Goal: Task Accomplishment & Management: Complete application form

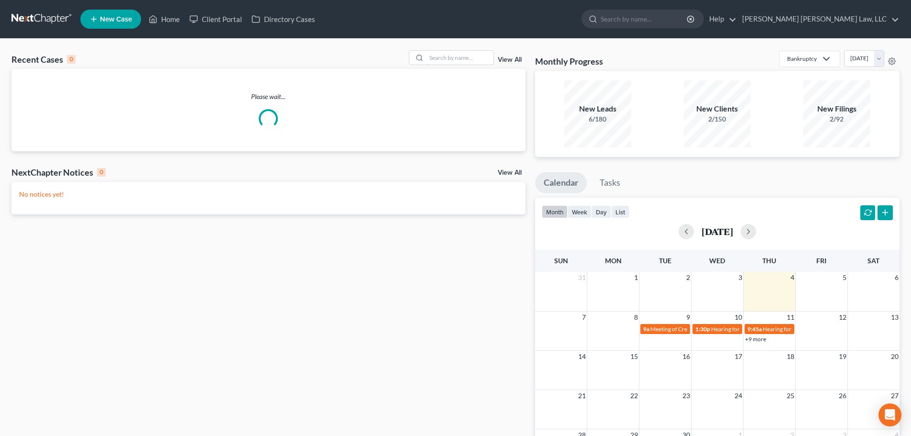
click at [450, 58] on input "search" at bounding box center [460, 58] width 67 height 14
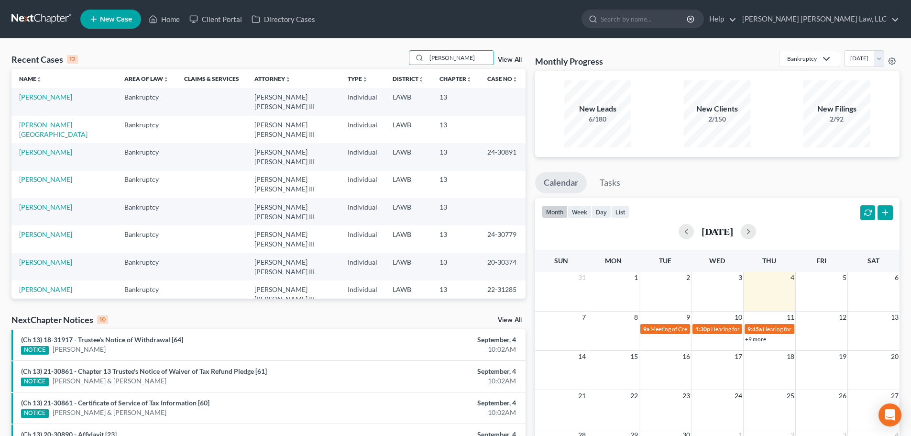
type input "[PERSON_NAME]"
click at [65, 95] on link "[PERSON_NAME]" at bounding box center [45, 97] width 53 height 8
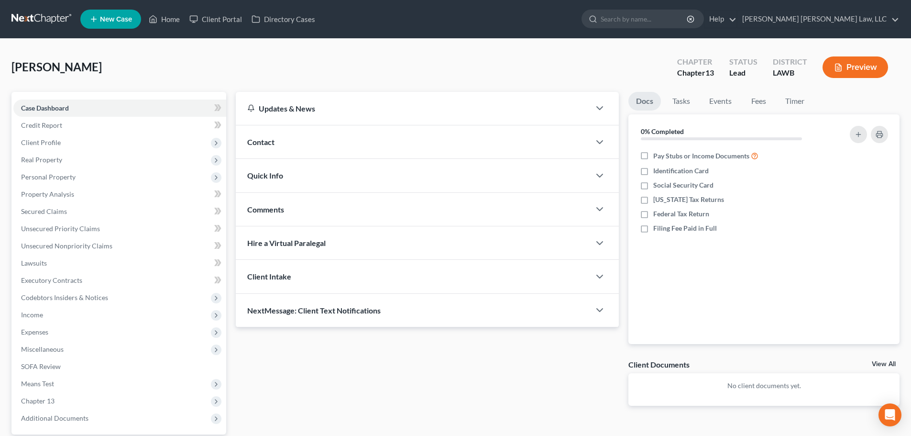
click at [66, 188] on span "Expenses" at bounding box center [119, 331] width 213 height 17
click at [84, 188] on link "Home" at bounding box center [130, 349] width 194 height 17
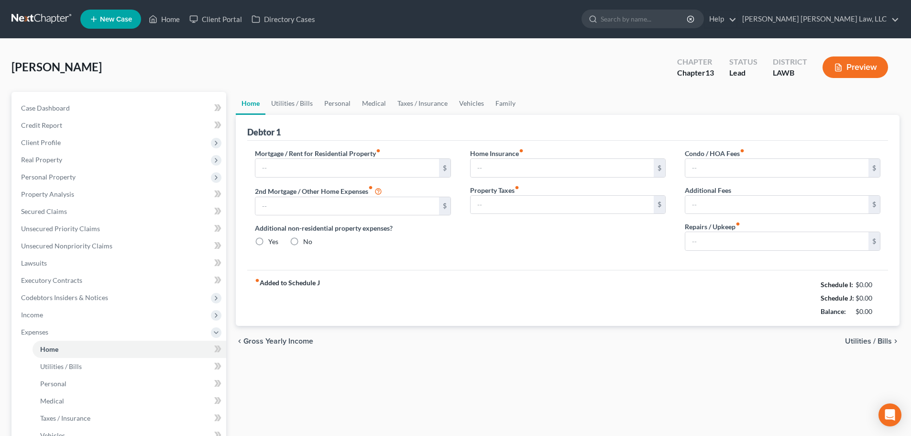
type input "0.00"
radio input "true"
type input "0.00"
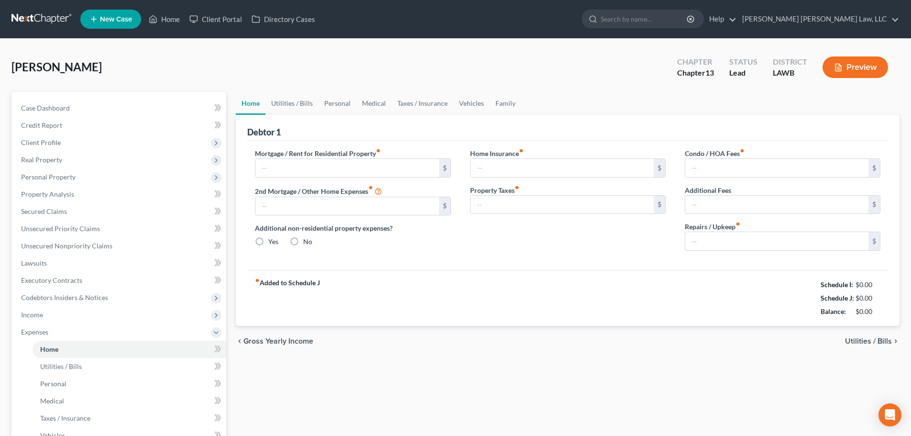
type input "0.00"
click at [294, 106] on link "Utilities / Bills" at bounding box center [291, 103] width 53 height 23
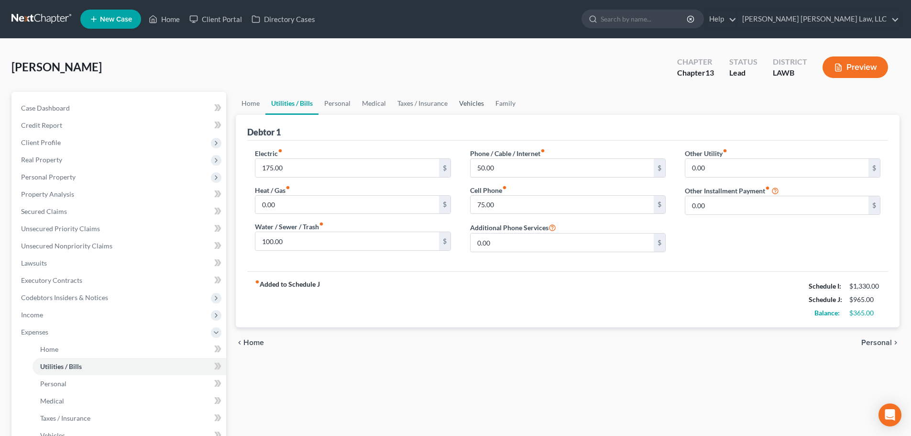
click at [455, 101] on link "Vehicles" at bounding box center [471, 103] width 36 height 23
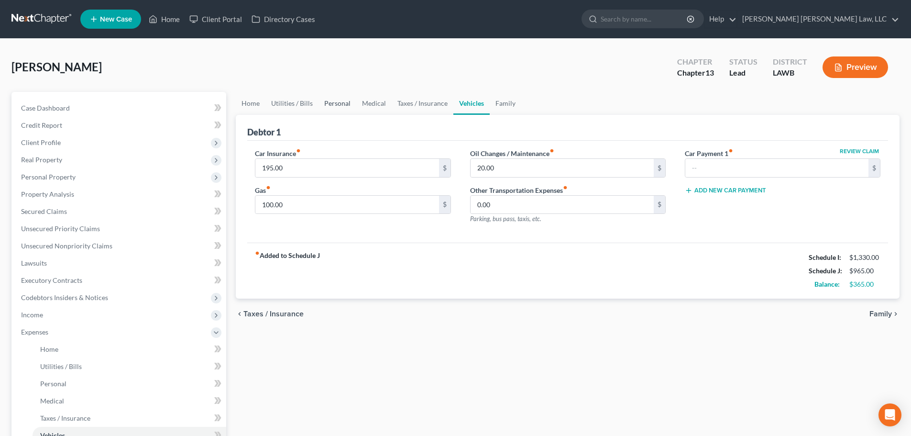
click at [345, 100] on link "Personal" at bounding box center [338, 103] width 38 height 23
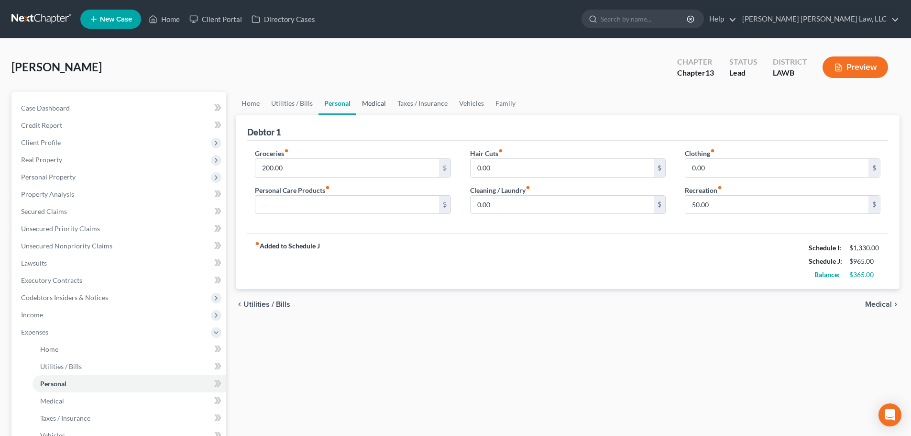
click at [359, 102] on link "Medical" at bounding box center [373, 103] width 35 height 23
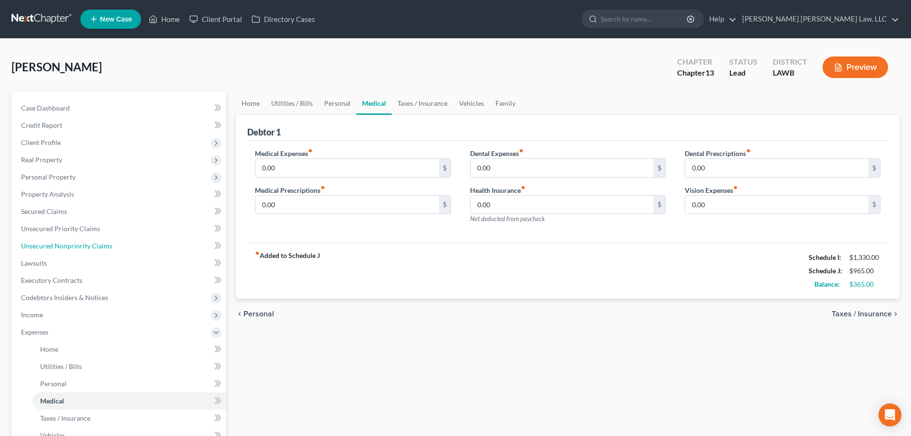
click at [103, 188] on link "Unsecured Nonpriority Claims" at bounding box center [119, 245] width 213 height 17
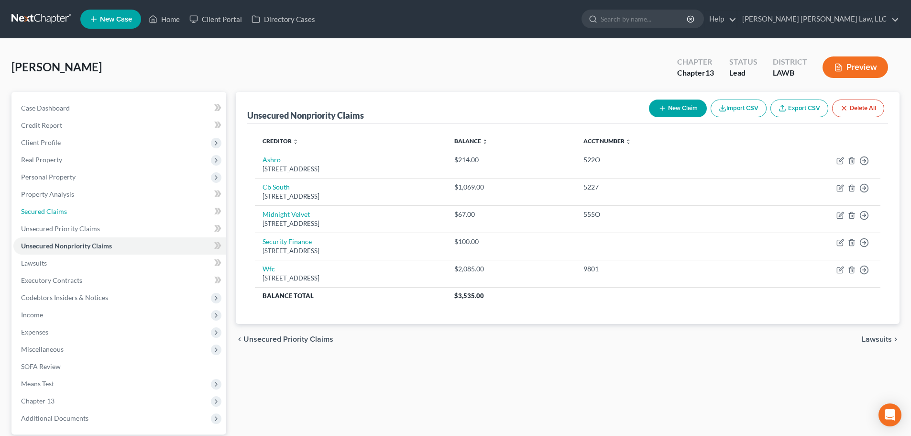
click at [97, 188] on link "Secured Claims" at bounding box center [119, 211] width 213 height 17
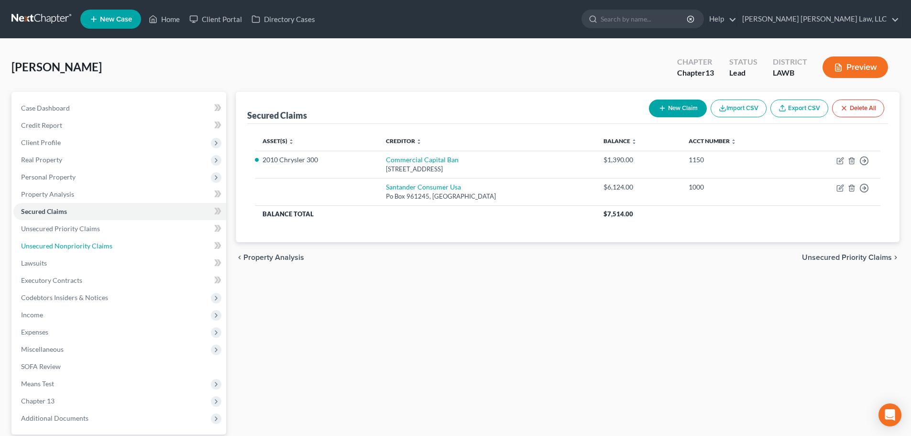
click at [93, 188] on span "Unsecured Nonpriority Claims" at bounding box center [66, 246] width 91 height 8
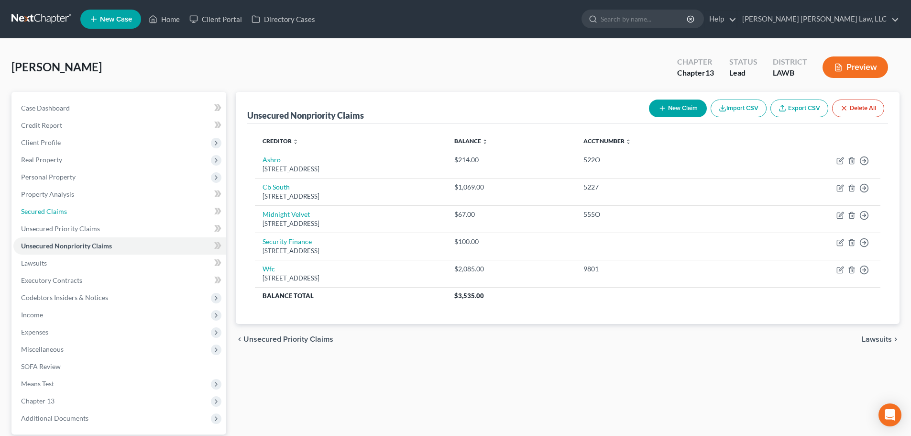
click at [126, 188] on link "Secured Claims" at bounding box center [119, 211] width 213 height 17
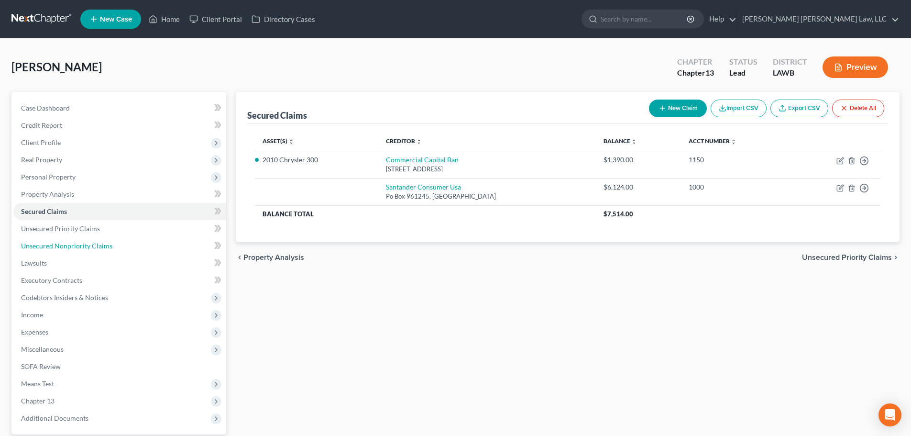
click at [86, 188] on span "Unsecured Nonpriority Claims" at bounding box center [66, 246] width 91 height 8
